Goal: Check status

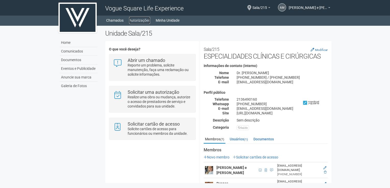
click at [145, 23] on link "Autorizações" at bounding box center [139, 20] width 21 height 7
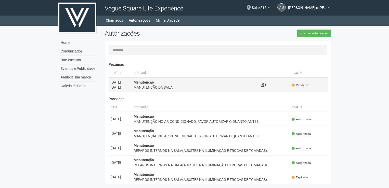
click at [290, 85] on td "Pendente" at bounding box center [309, 85] width 38 height 15
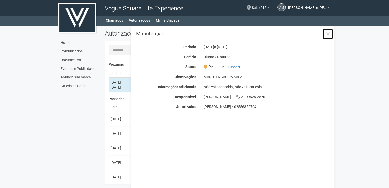
click at [330, 34] on icon at bounding box center [328, 33] width 4 height 5
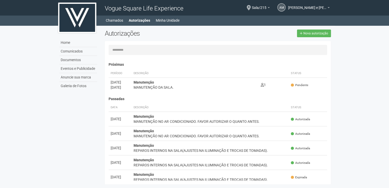
scroll to position [8, 0]
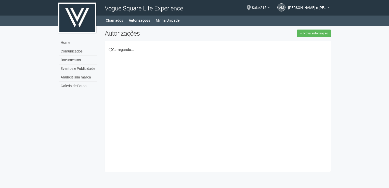
scroll to position [8, 0]
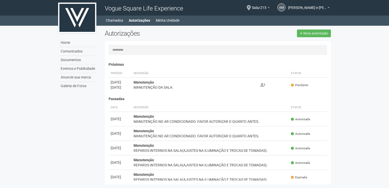
scroll to position [8, 0]
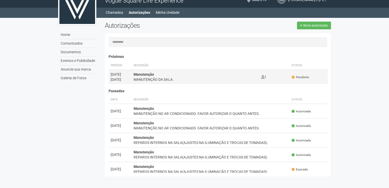
click at [261, 79] on span "1" at bounding box center [263, 77] width 5 height 4
